Goal: Use online tool/utility: Utilize a website feature to perform a specific function

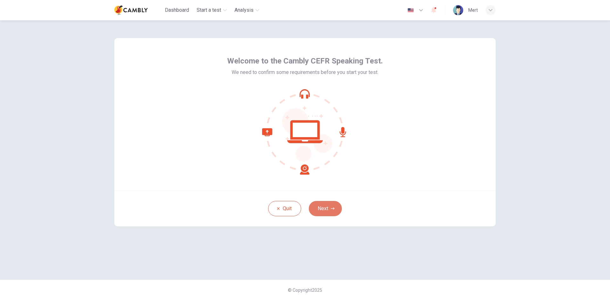
click at [324, 209] on button "Next" at bounding box center [325, 208] width 33 height 15
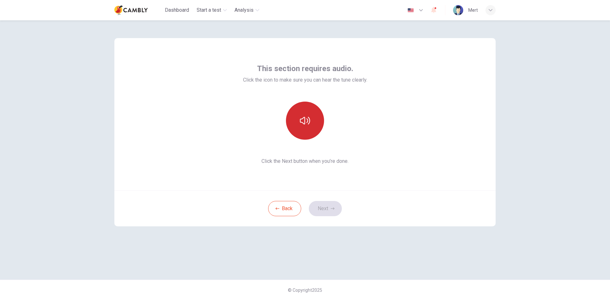
click at [309, 120] on icon "button" at bounding box center [305, 121] width 10 height 8
click at [309, 121] on icon "button" at bounding box center [305, 121] width 10 height 8
click at [330, 207] on button "Next" at bounding box center [325, 208] width 33 height 15
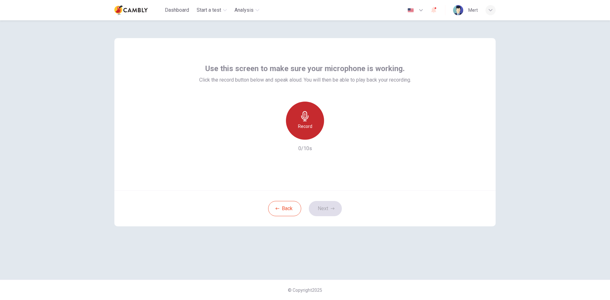
click at [307, 120] on icon "button" at bounding box center [305, 116] width 10 height 10
click at [318, 207] on button "Next" at bounding box center [325, 208] width 33 height 15
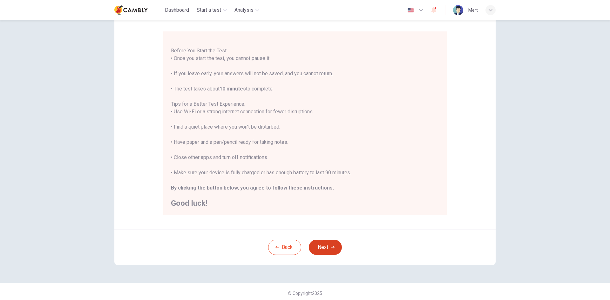
scroll to position [53, 0]
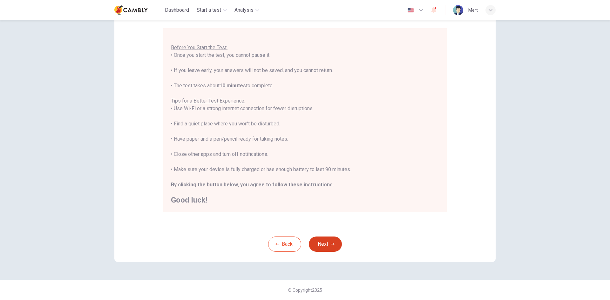
click at [327, 243] on button "Next" at bounding box center [325, 244] width 33 height 15
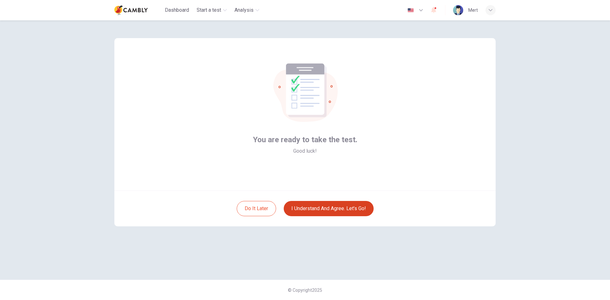
scroll to position [0, 0]
click at [332, 210] on button "I understand and agree. Let’s go!" at bounding box center [329, 208] width 90 height 15
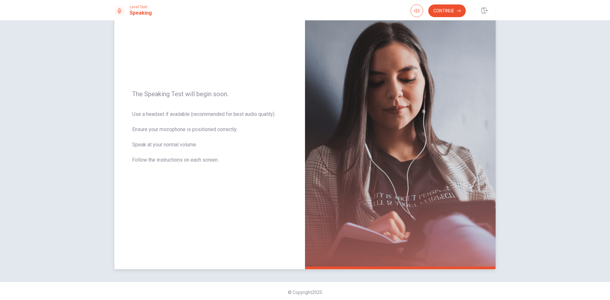
scroll to position [43, 0]
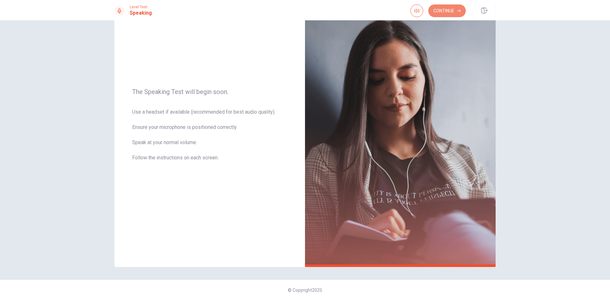
click at [455, 13] on button "Continue" at bounding box center [446, 10] width 37 height 13
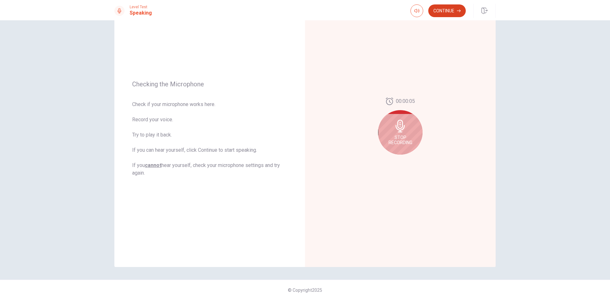
click at [449, 11] on button "Continue" at bounding box center [446, 10] width 37 height 13
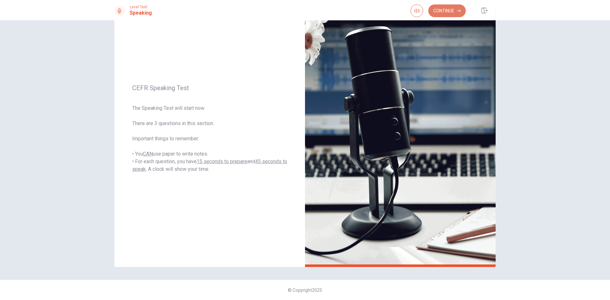
click at [453, 12] on button "Continue" at bounding box center [446, 10] width 37 height 13
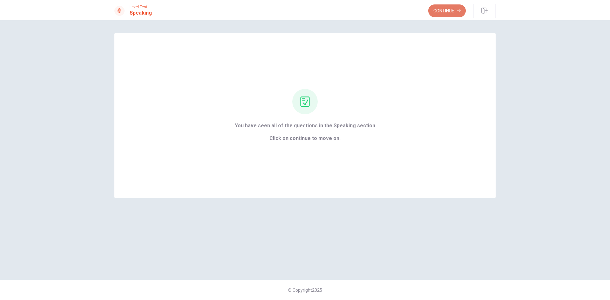
click at [437, 10] on button "Continue" at bounding box center [446, 10] width 37 height 13
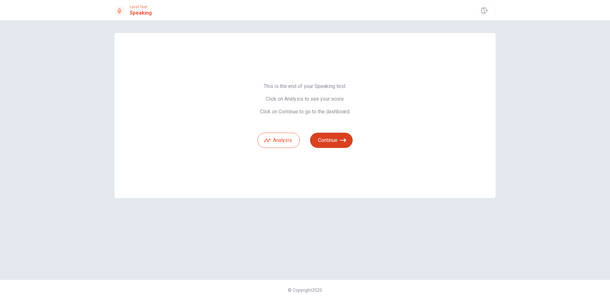
click at [341, 140] on icon "button" at bounding box center [343, 140] width 6 height 4
